Goal: Check status: Check status

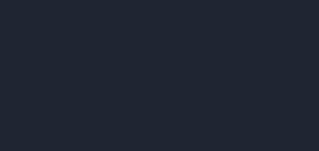
click at [205, 72] on div at bounding box center [159, 75] width 319 height 151
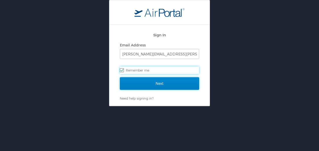
click at [161, 84] on input "Next" at bounding box center [159, 83] width 79 height 13
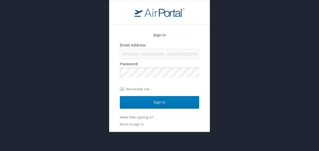
click at [161, 84] on div "Email Address jeffrey.foushee@us.indorama.net Password Remember me" at bounding box center [159, 66] width 79 height 51
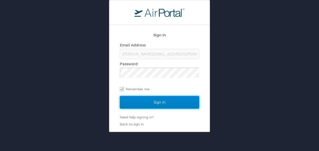
click at [158, 101] on input "Sign In" at bounding box center [159, 102] width 79 height 13
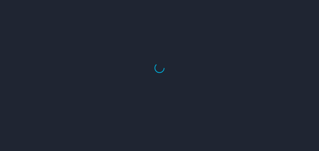
select select "US"
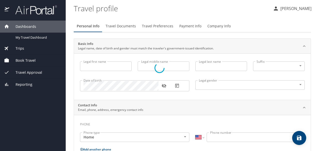
type input "Jeffrey"
type input "Ryan"
type input "Foushee"
type input "Male"
type input "Sarah"
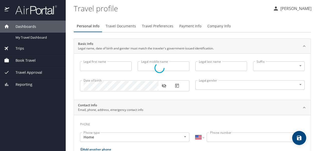
type input "Gorman"
type input "(812) 390-7276"
type input "sfoushee7@yahoo.com"
type input "United States of America"
type input "Texas"
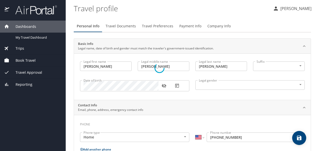
select select "US"
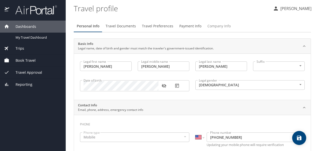
click at [215, 24] on span "Company Info" at bounding box center [218, 26] width 23 height 6
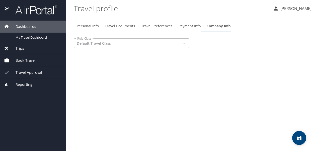
click at [132, 48] on p at bounding box center [131, 48] width 115 height 1
click at [184, 26] on span "Payment Info" at bounding box center [189, 26] width 22 height 6
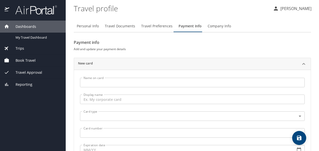
click at [154, 27] on span "Travel Preferences" at bounding box center [156, 26] width 31 height 6
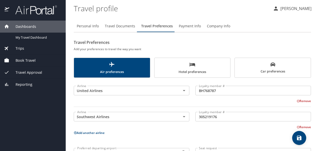
click at [123, 34] on div "Personal Info Travel Documents Travel Preferences Payment Info Company Info Tra…" at bounding box center [192, 98] width 237 height 157
click at [112, 24] on span "Travel Documents" at bounding box center [120, 26] width 30 height 6
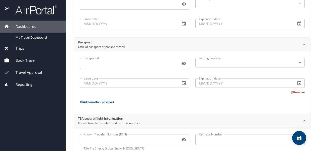
scroll to position [77, 0]
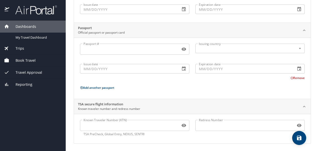
click at [21, 48] on span "Trips" at bounding box center [16, 49] width 15 height 6
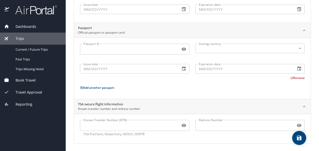
click at [22, 92] on span "Travel Approval" at bounding box center [25, 92] width 33 height 6
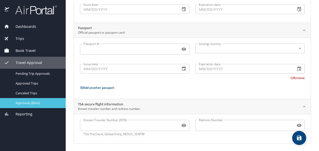
click at [31, 103] on span "Approvals (Beta)" at bounding box center [38, 102] width 44 height 5
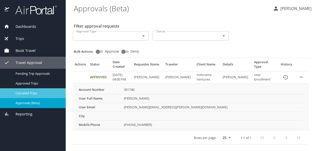
click at [27, 94] on span "Canceled Trips" at bounding box center [38, 93] width 44 height 5
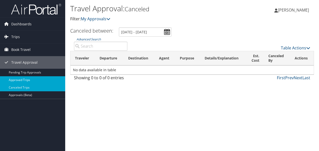
click at [41, 80] on link "Approved Trips" at bounding box center [32, 80] width 65 height 8
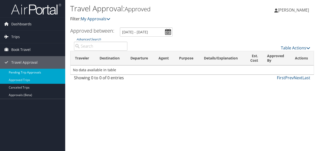
click at [21, 70] on link "Pending Trip Approvals" at bounding box center [32, 73] width 65 height 8
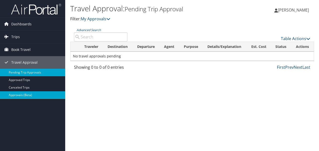
click at [29, 94] on link "Approvals (Beta)" at bounding box center [32, 95] width 65 height 8
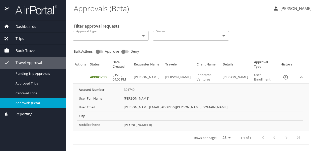
click at [20, 113] on span "Reporting" at bounding box center [20, 114] width 23 height 6
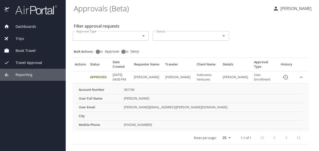
click at [21, 77] on div "Reporting" at bounding box center [33, 75] width 66 height 12
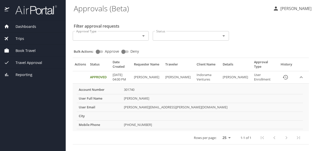
click at [23, 67] on div "Travel Approval" at bounding box center [33, 63] width 66 height 12
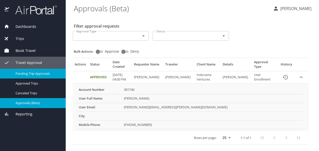
click at [33, 72] on span "Pending Trip Approvals" at bounding box center [38, 73] width 44 height 5
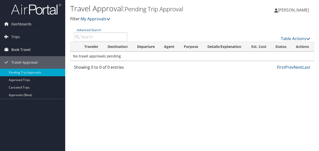
click at [24, 46] on span "Book Travel" at bounding box center [20, 49] width 19 height 13
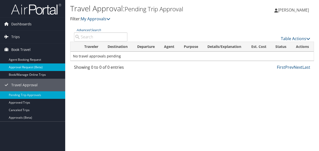
click at [27, 65] on link "Approval Request (Beta)" at bounding box center [32, 67] width 65 height 8
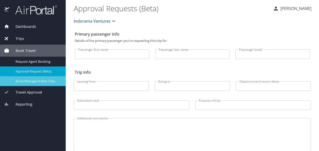
click at [47, 79] on span "Book/Manage Online Trips" at bounding box center [38, 81] width 44 height 5
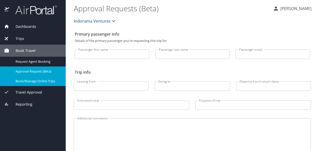
click at [16, 38] on span "Trips" at bounding box center [16, 39] width 15 height 6
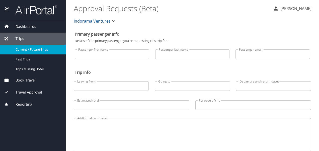
click at [33, 47] on span "Current / Future Trips" at bounding box center [38, 49] width 44 height 5
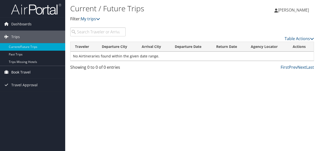
click at [16, 69] on span "Book Travel" at bounding box center [20, 72] width 19 height 13
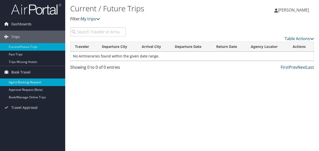
click at [17, 83] on link "Agent Booking Request" at bounding box center [32, 82] width 65 height 8
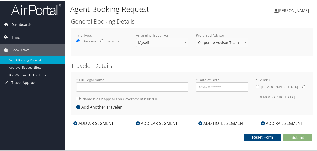
type input "[PERSON_NAME]"
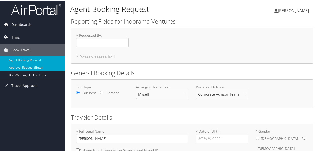
click at [29, 65] on link "Approval Request (Beta)" at bounding box center [32, 67] width 65 height 8
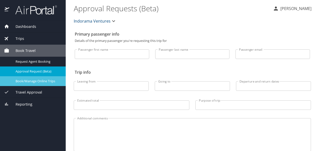
click at [45, 80] on span "Book/Manage Online Trips" at bounding box center [38, 81] width 44 height 5
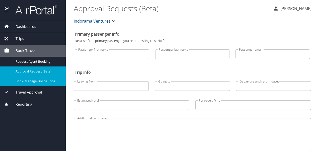
click at [23, 89] on span "Travel Approval" at bounding box center [25, 92] width 33 height 6
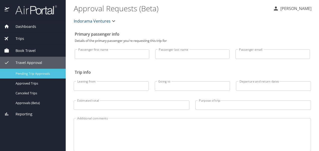
click at [26, 72] on span "Pending Trip Approvals" at bounding box center [38, 73] width 44 height 5
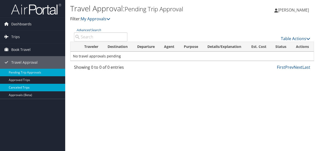
click at [23, 86] on link "Canceled Trips" at bounding box center [32, 88] width 65 height 8
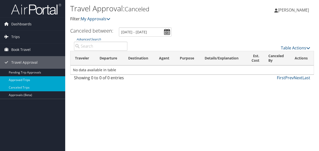
click at [20, 81] on link "Approved Trips" at bounding box center [32, 80] width 65 height 8
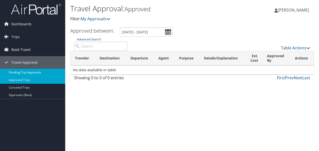
click at [9, 73] on link "Pending Trip Approvals" at bounding box center [32, 73] width 65 height 8
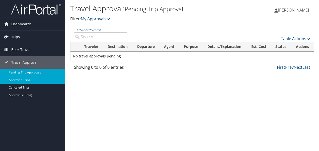
click at [32, 79] on link "Approved Trips" at bounding box center [32, 80] width 65 height 8
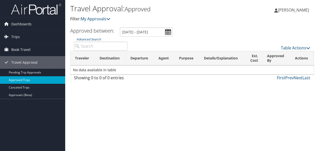
click at [32, 81] on link "Approved Trips" at bounding box center [32, 80] width 65 height 8
click at [25, 38] on link "Trips" at bounding box center [32, 37] width 65 height 13
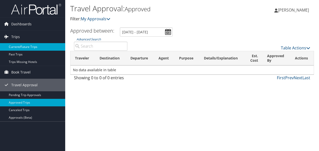
click at [17, 46] on link "Current/Future Trips" at bounding box center [32, 47] width 65 height 8
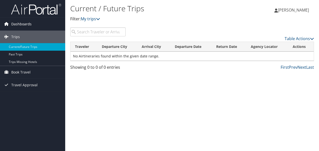
click at [11, 26] on link "Dashboards" at bounding box center [32, 24] width 65 height 13
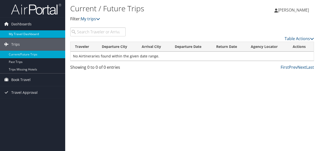
click at [26, 31] on link "My Travel Dashboard" at bounding box center [32, 34] width 65 height 8
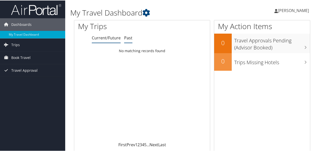
click at [125, 41] on li "Past" at bounding box center [128, 37] width 8 height 9
click at [127, 36] on link "Past" at bounding box center [128, 38] width 8 height 6
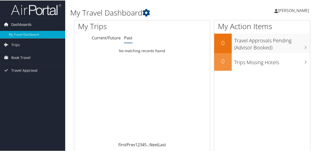
click at [17, 24] on span "Dashboards" at bounding box center [21, 24] width 20 height 13
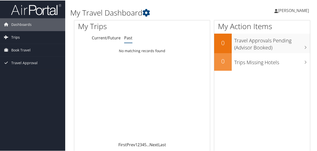
click at [22, 36] on link "Trips" at bounding box center [32, 37] width 65 height 13
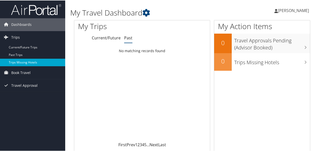
click at [25, 60] on link "Trips Missing Hotels" at bounding box center [32, 62] width 65 height 8
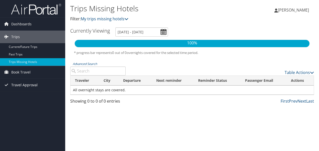
click at [21, 86] on span "Travel Approval" at bounding box center [24, 85] width 26 height 13
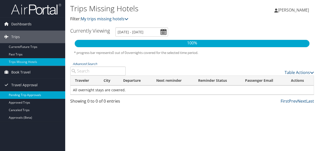
click at [16, 94] on link "Pending Trip Approvals" at bounding box center [32, 95] width 65 height 8
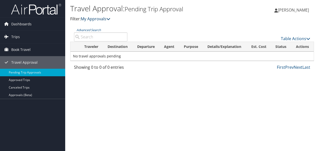
click at [97, 17] on link "My Approvals" at bounding box center [96, 19] width 30 height 6
click at [110, 19] on icon at bounding box center [108, 19] width 4 height 4
click at [89, 80] on div "Travel Approval: Pending Trip Approval Filter: My Approvals Jeffrey Foushee Jef…" at bounding box center [191, 75] width 253 height 151
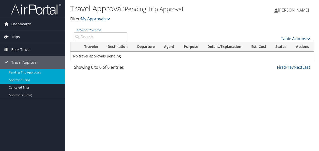
click at [26, 79] on link "Approved Trips" at bounding box center [32, 80] width 65 height 8
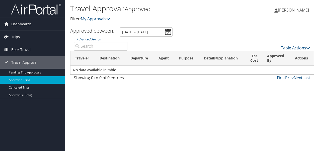
click at [110, 15] on div "Travel Approval: Approved Filter: My Approvals" at bounding box center [151, 12] width 162 height 19
click at [109, 18] on icon at bounding box center [108, 19] width 4 height 4
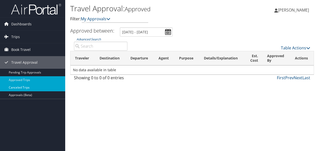
click at [26, 88] on link "Canceled Trips" at bounding box center [32, 88] width 65 height 8
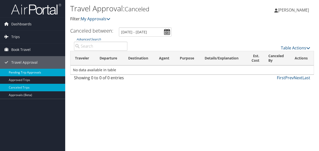
click at [23, 75] on link "Pending Trip Approvals" at bounding box center [32, 73] width 65 height 8
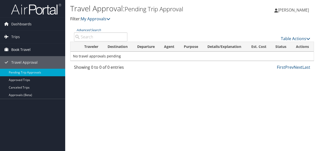
click at [27, 51] on span "Book Travel" at bounding box center [20, 49] width 19 height 13
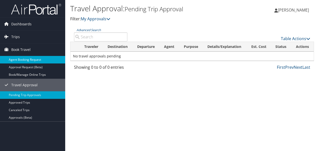
click at [25, 58] on link "Agent Booking Request" at bounding box center [32, 60] width 65 height 8
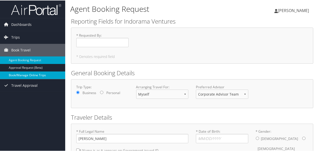
click at [24, 73] on link "Book/Manage Online Trips" at bounding box center [32, 75] width 65 height 8
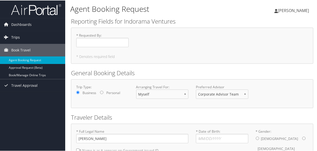
click at [11, 31] on span "Trips" at bounding box center [15, 37] width 9 height 13
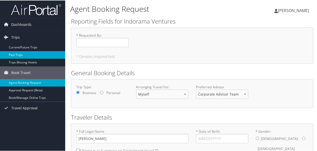
click at [25, 51] on link "Past Trips" at bounding box center [32, 55] width 65 height 8
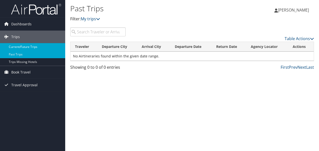
click at [20, 46] on link "Current/Future Trips" at bounding box center [32, 47] width 65 height 8
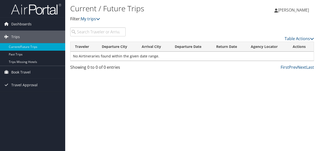
click at [25, 63] on link "Trips Missing Hotels" at bounding box center [32, 62] width 65 height 8
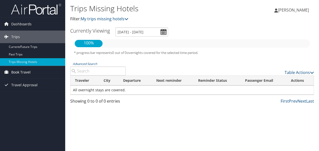
click at [14, 68] on span "Book Travel" at bounding box center [20, 72] width 19 height 13
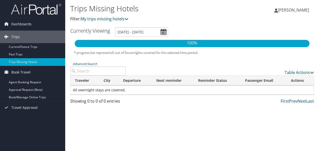
click at [88, 22] on p "Filter: My trips missing hotels" at bounding box center [151, 19] width 162 height 7
click at [92, 19] on link "My trips missing hotels" at bounding box center [105, 19] width 48 height 6
click at [127, 21] on icon at bounding box center [126, 19] width 4 height 4
click at [132, 18] on p "Filter: My trips missing hotels" at bounding box center [151, 19] width 162 height 7
click at [125, 19] on link "My trips missing hotels" at bounding box center [105, 19] width 48 height 6
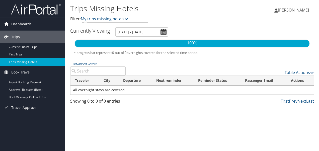
click at [22, 22] on span "Dashboards" at bounding box center [21, 24] width 20 height 13
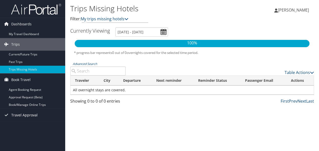
click at [15, 113] on span "Travel Approval" at bounding box center [24, 115] width 26 height 13
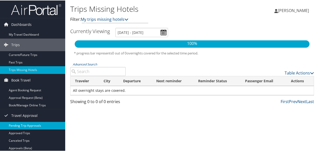
scroll to position [0, 0]
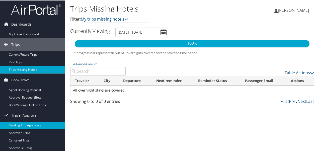
click at [30, 121] on link "Pending Trip Approvals" at bounding box center [32, 125] width 65 height 8
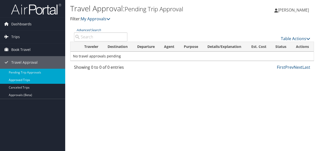
click at [26, 78] on link "Approved Trips" at bounding box center [32, 80] width 65 height 8
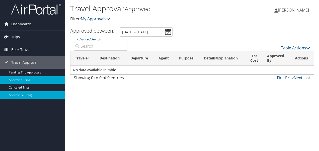
click at [29, 93] on link "Approvals (Beta)" at bounding box center [32, 95] width 65 height 8
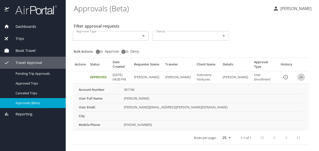
click at [301, 77] on icon "expand row" at bounding box center [301, 77] width 6 height 6
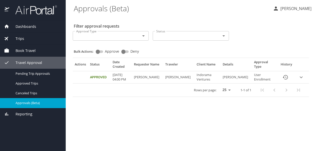
click at [299, 77] on icon "expand row" at bounding box center [301, 77] width 6 height 6
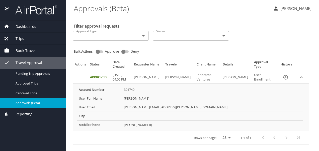
click at [104, 75] on td "Approved" at bounding box center [99, 77] width 23 height 12
click at [285, 77] on icon "History" at bounding box center [285, 77] width 6 height 6
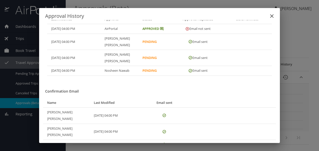
scroll to position [20, 0]
click at [126, 141] on div "Level 1 : Any Last modified Approver Status Approval requested Send reminder [D…" at bounding box center [159, 81] width 240 height 123
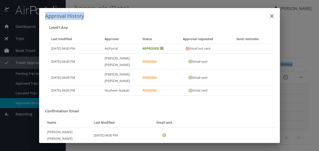
drag, startPoint x: 162, startPoint y: 13, endPoint x: 156, endPoint y: -4, distance: 18.0
click at [156, 0] on html "Dashboards My Travel Dashboard Trips Current / Future Trips Past Trips Trips Mi…" at bounding box center [159, 75] width 319 height 151
drag, startPoint x: 156, startPoint y: -4, endPoint x: 201, endPoint y: 76, distance: 91.9
click at [201, 76] on td "Email sent" at bounding box center [199, 78] width 48 height 16
